Goal: Task Accomplishment & Management: Complete application form

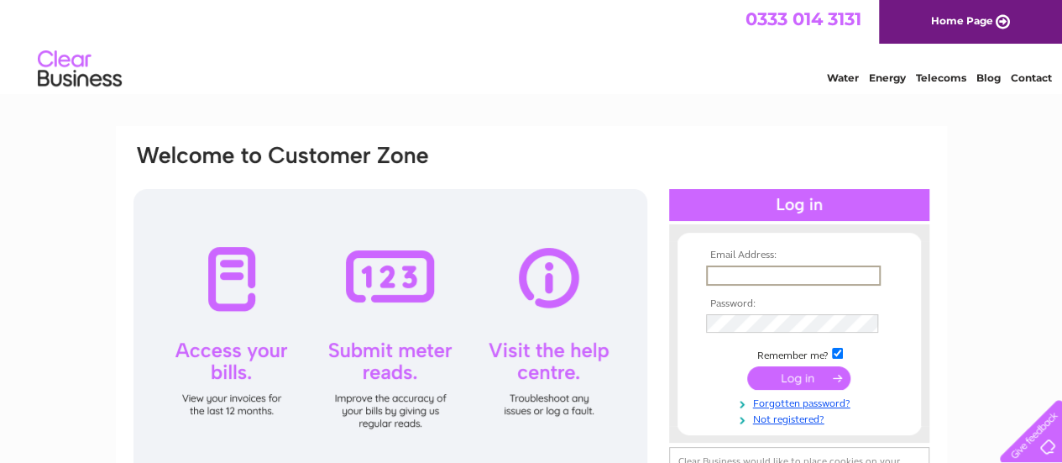
click at [803, 268] on input "text" at bounding box center [793, 275] width 175 height 20
type input "[EMAIL_ADDRESS][DOMAIN_NAME]"
click at [793, 403] on link "Forgotten password?" at bounding box center [801, 400] width 191 height 16
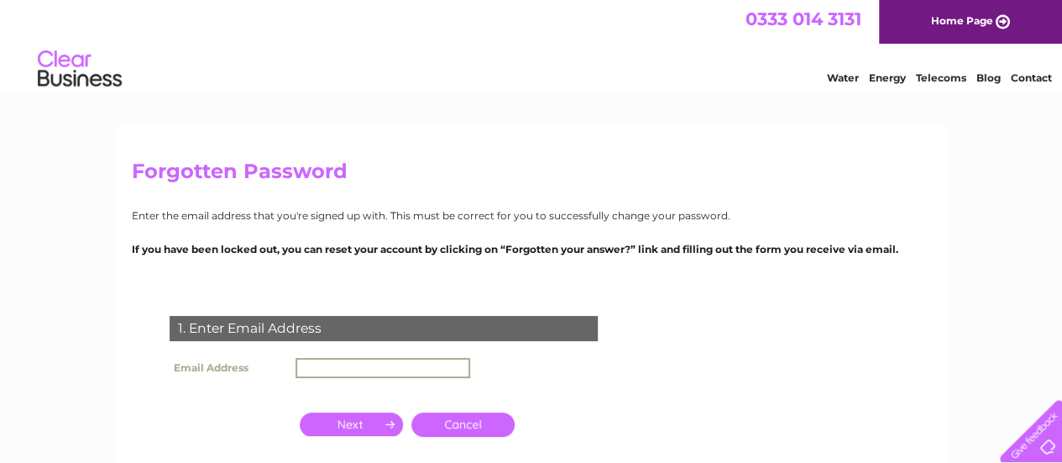
click at [442, 369] on input "text" at bounding box center [383, 368] width 175 height 20
type input "ferrolmotors@gmail.com"
click at [546, 355] on div "1. Enter Email Address Email Address ferrolmotors@gmail.com Cancel" at bounding box center [387, 408] width 511 height 218
click at [375, 419] on input "button" at bounding box center [351, 423] width 103 height 24
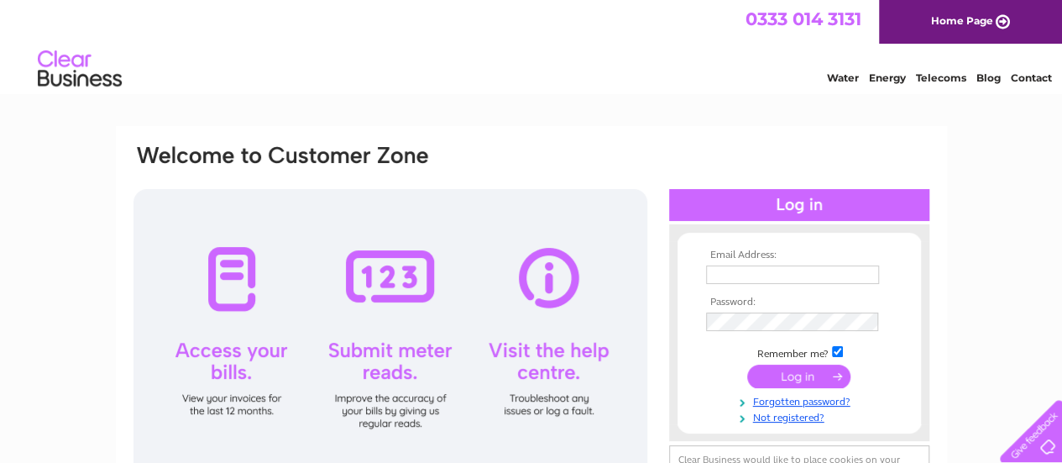
click at [815, 416] on link "Not registered?" at bounding box center [801, 416] width 191 height 16
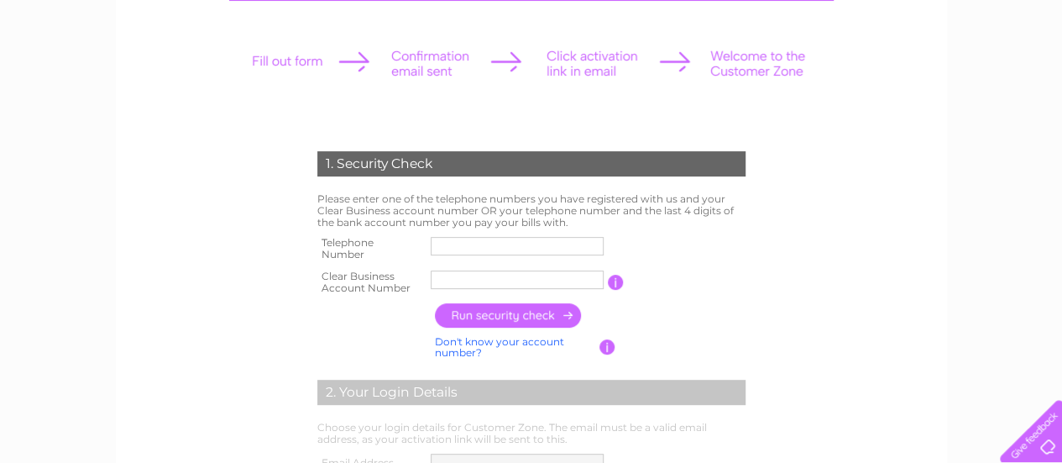
scroll to position [217, 0]
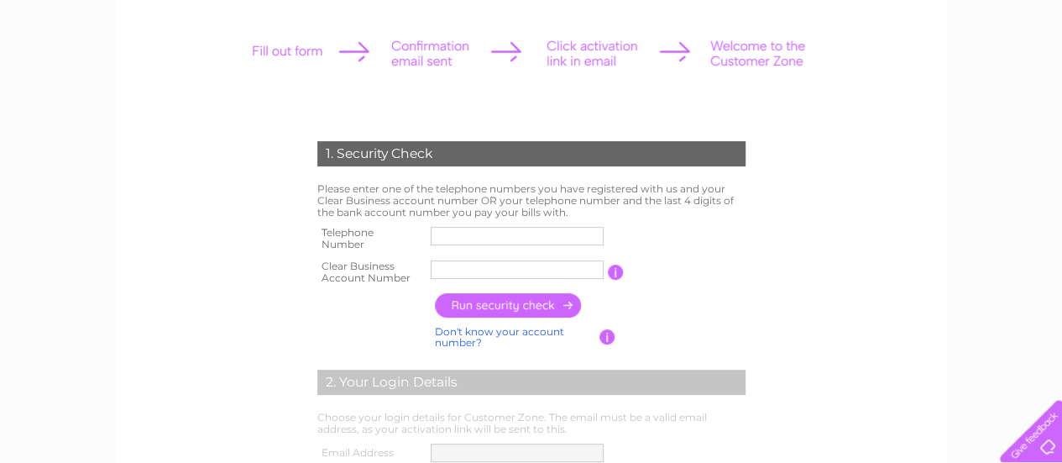
click at [620, 269] on input "button" at bounding box center [616, 272] width 16 height 15
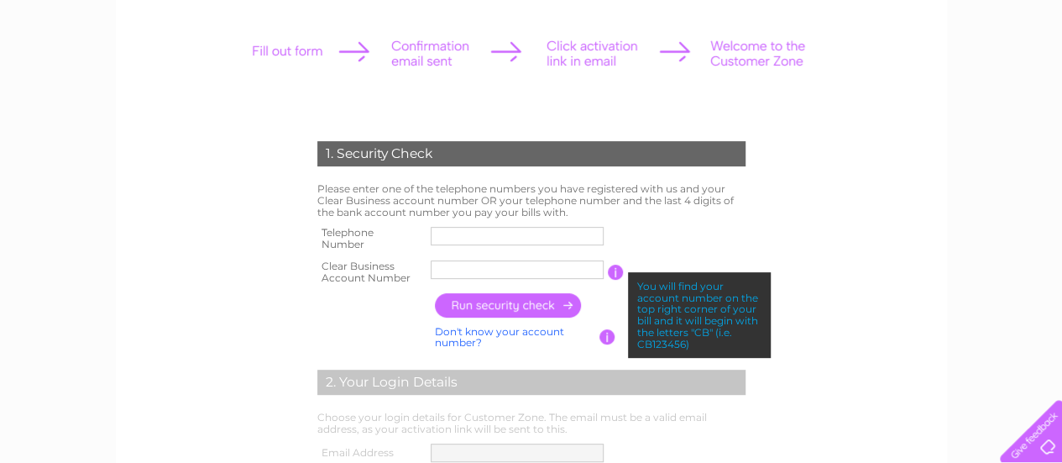
click at [606, 342] on input "button" at bounding box center [608, 336] width 16 height 15
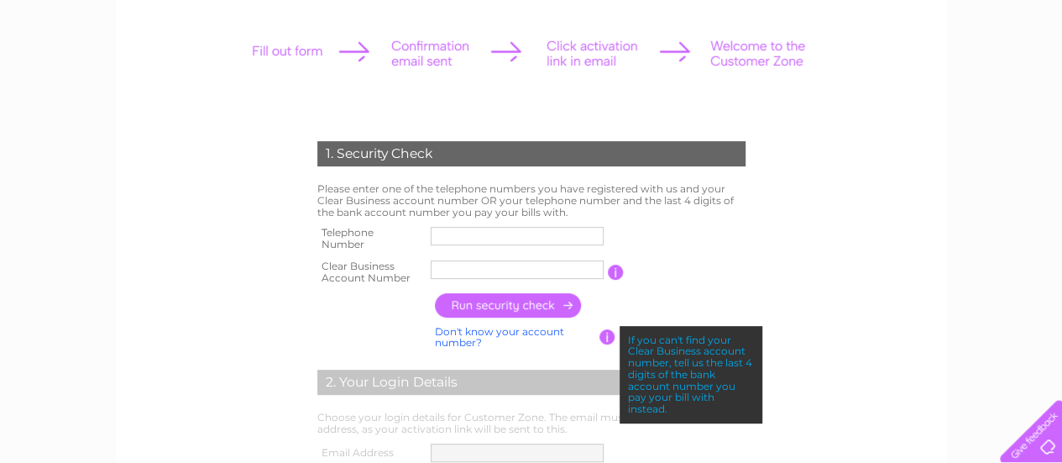
click at [694, 253] on table "Telephone Number Clear Business Account Number You will find your account numbe…" at bounding box center [531, 255] width 437 height 66
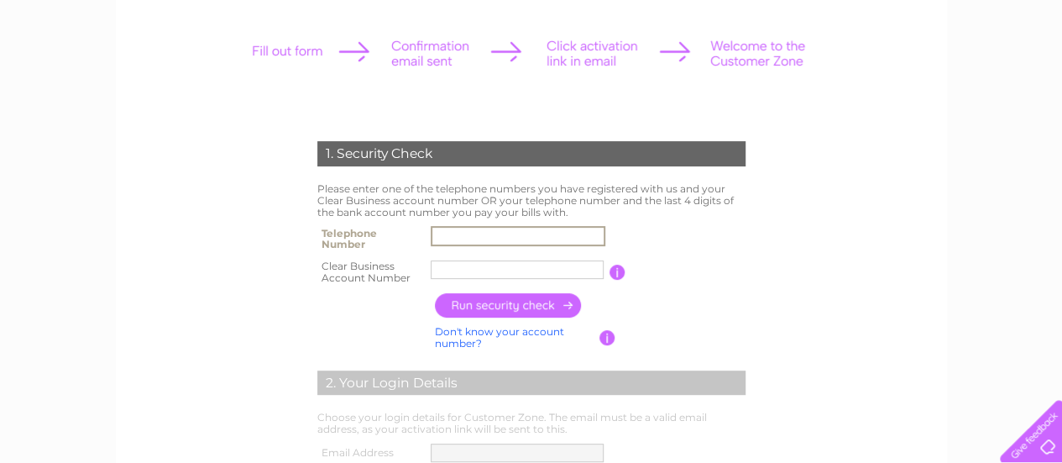
click at [529, 238] on input "text" at bounding box center [518, 236] width 175 height 20
type input "07534688413"
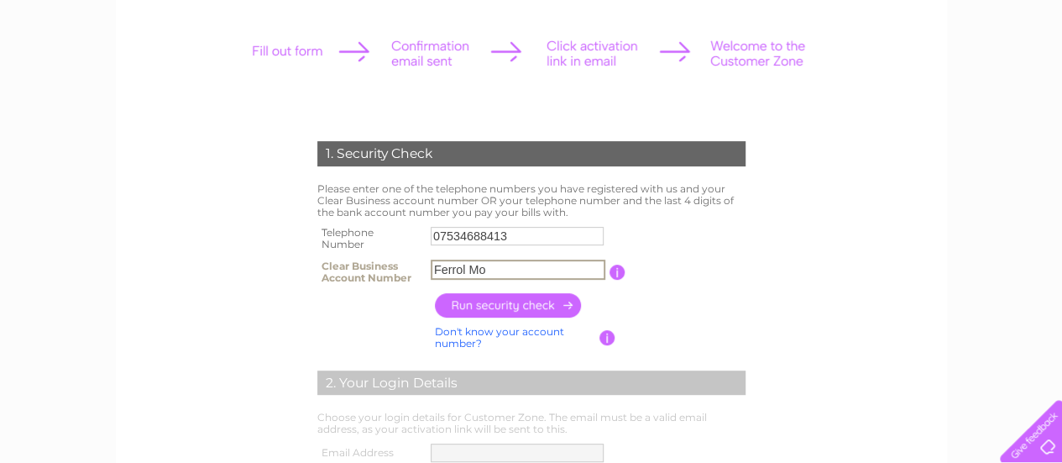
click at [534, 273] on input "Ferrol Mo" at bounding box center [518, 269] width 175 height 20
type input "F"
click at [528, 267] on input "text" at bounding box center [518, 269] width 175 height 20
paste input "30315527"
type input "30315527"
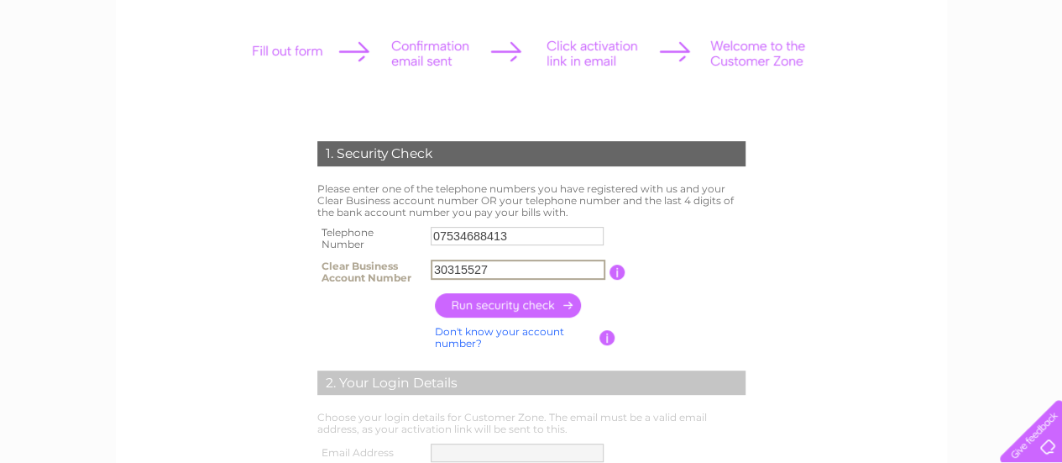
click at [542, 303] on input "button" at bounding box center [509, 305] width 148 height 24
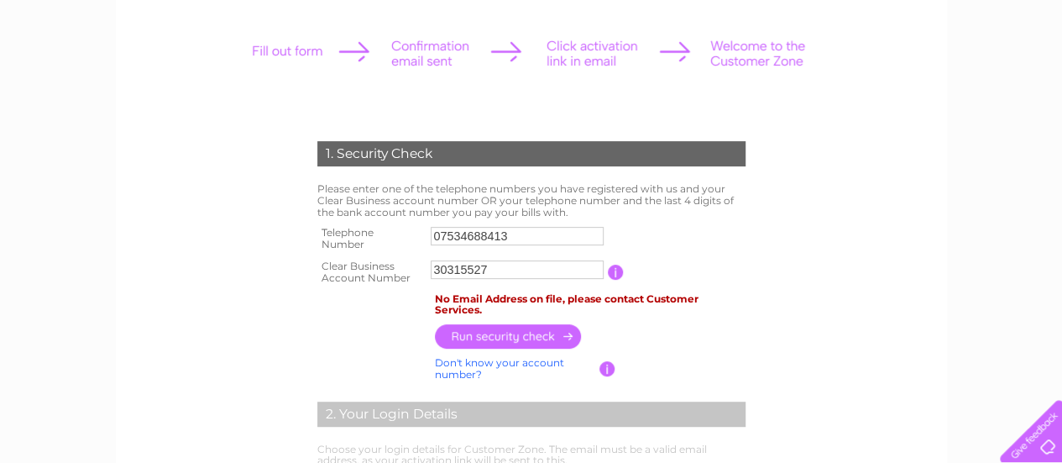
click at [603, 369] on input "button" at bounding box center [608, 368] width 16 height 15
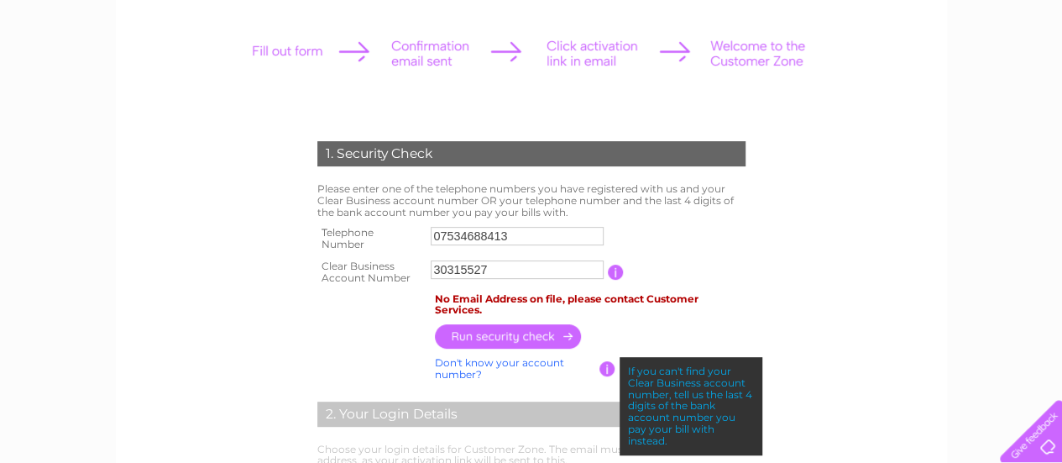
click at [840, 291] on form "1. Security Check Please enter one of the telephone numbers you have registered…" at bounding box center [531, 437] width 799 height 661
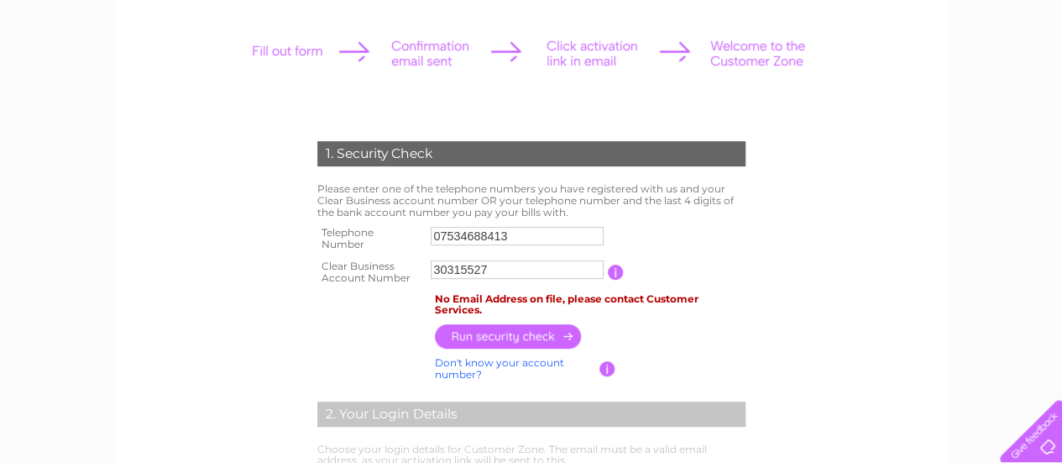
click at [527, 361] on link "Don't know your account number?" at bounding box center [499, 368] width 129 height 24
click at [436, 269] on input "text" at bounding box center [442, 269] width 22 height 18
drag, startPoint x: 436, startPoint y: 269, endPoint x: 463, endPoint y: 271, distance: 27.0
click at [463, 271] on td "1" at bounding box center [517, 272] width 181 height 34
type input "1"
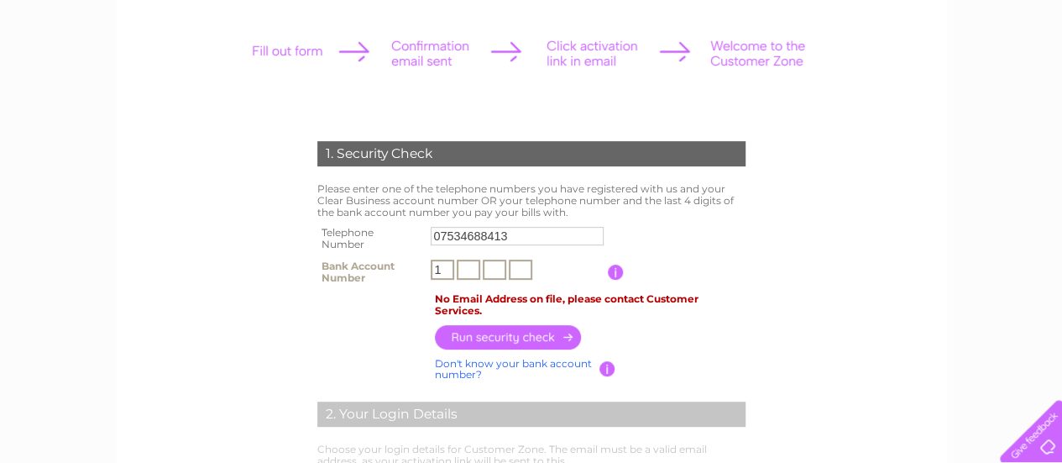
click at [463, 271] on input "text" at bounding box center [469, 269] width 24 height 20
type input "7"
click at [500, 270] on input "text" at bounding box center [495, 269] width 24 height 20
type input "9"
click at [524, 275] on input "text" at bounding box center [521, 269] width 24 height 20
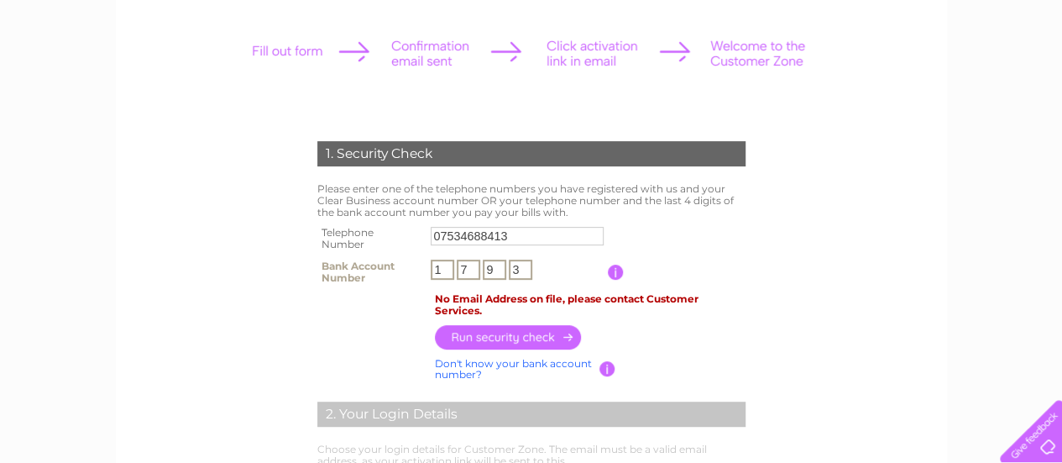
type input "3"
click at [843, 259] on form "1. Security Check Please enter one of the telephone numbers you have registered…" at bounding box center [531, 437] width 799 height 661
click at [519, 341] on input "button" at bounding box center [509, 336] width 148 height 24
